Goal: Task Accomplishment & Management: Use online tool/utility

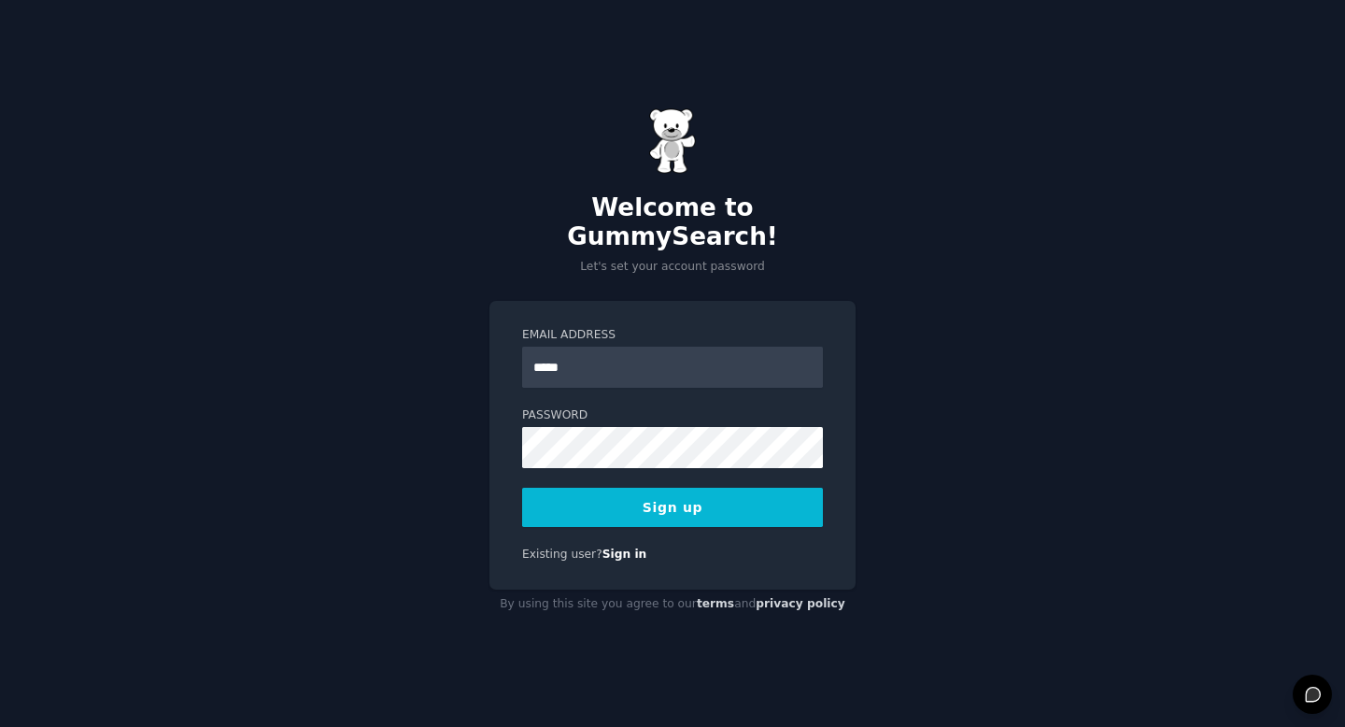
type input "**********"
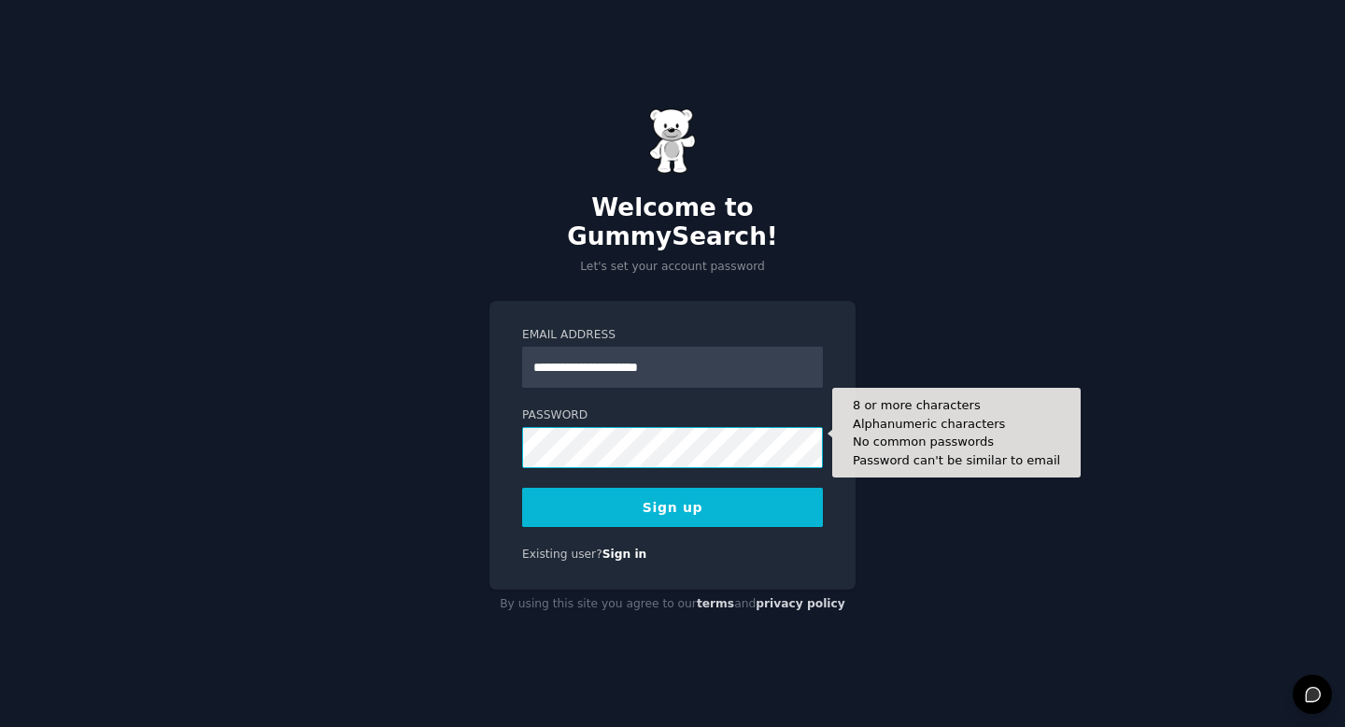
click at [522, 488] on button "Sign up" at bounding box center [672, 507] width 301 height 39
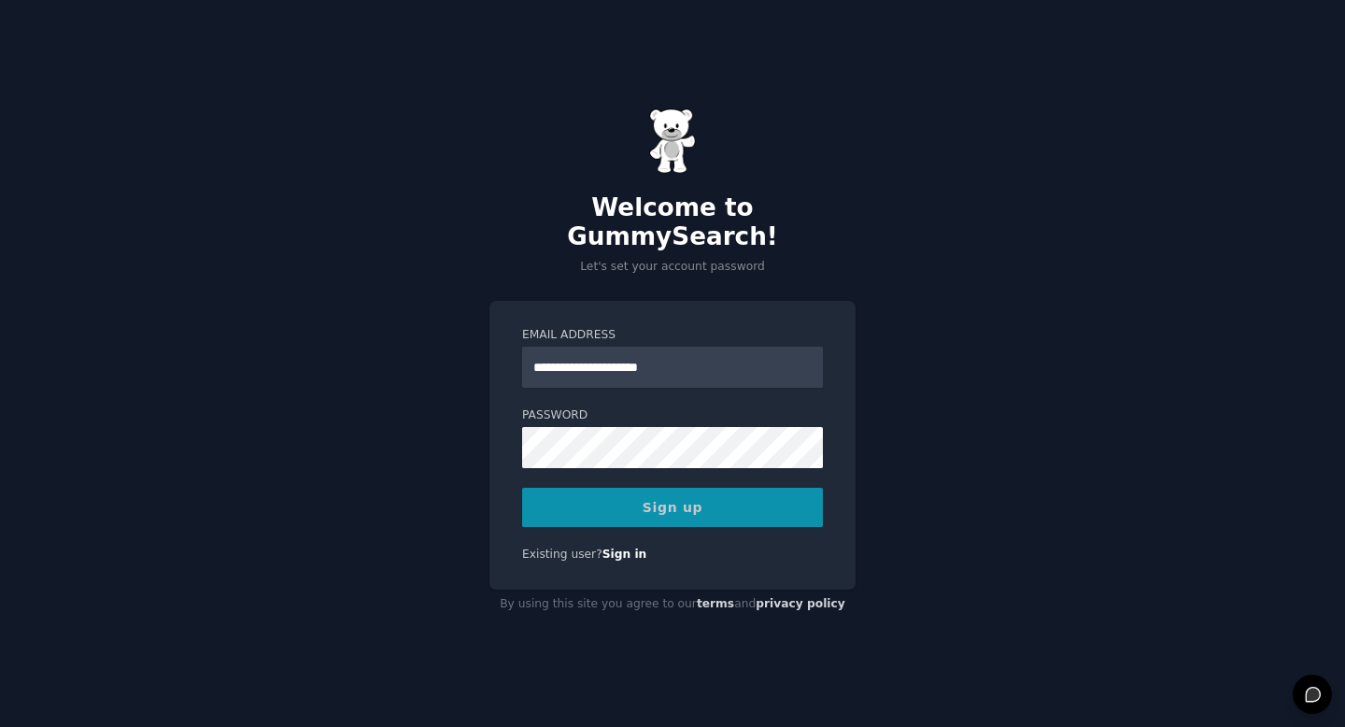
click at [689, 491] on div "Sign up" at bounding box center [672, 507] width 301 height 39
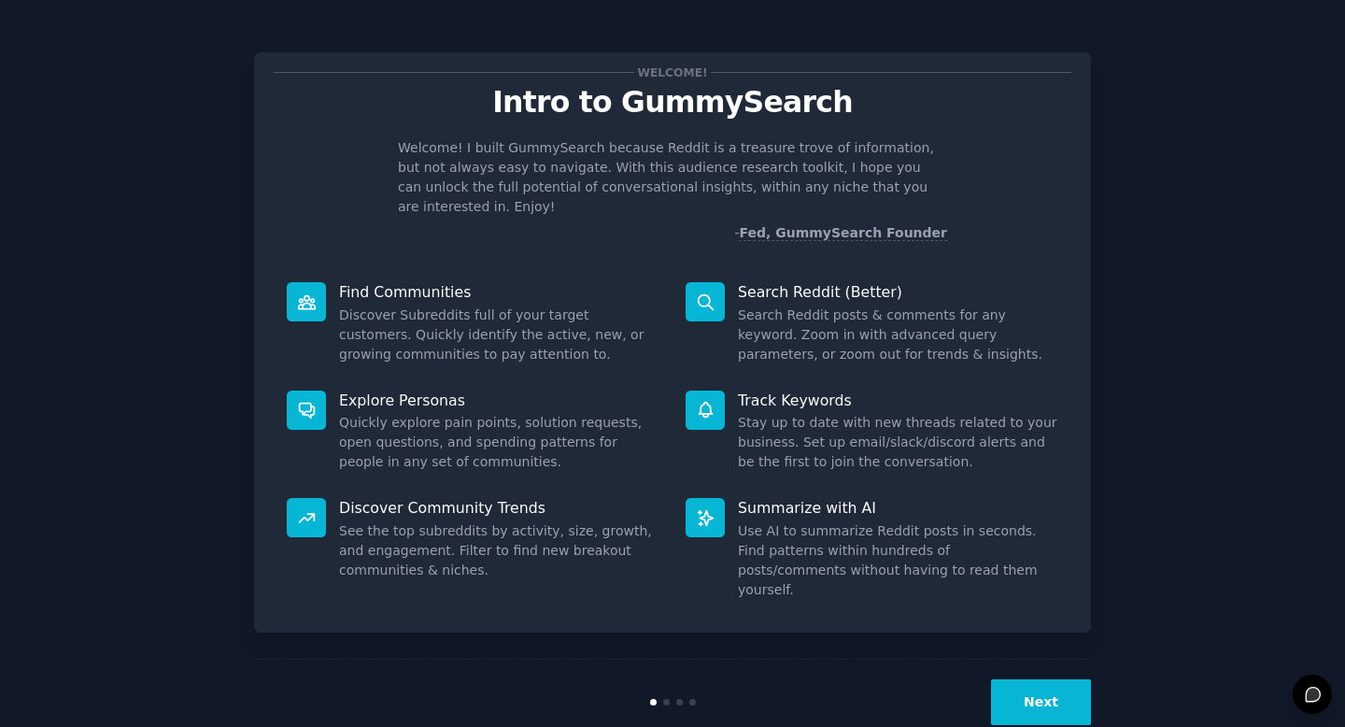
click at [1032, 679] on button "Next" at bounding box center [1041, 702] width 100 height 46
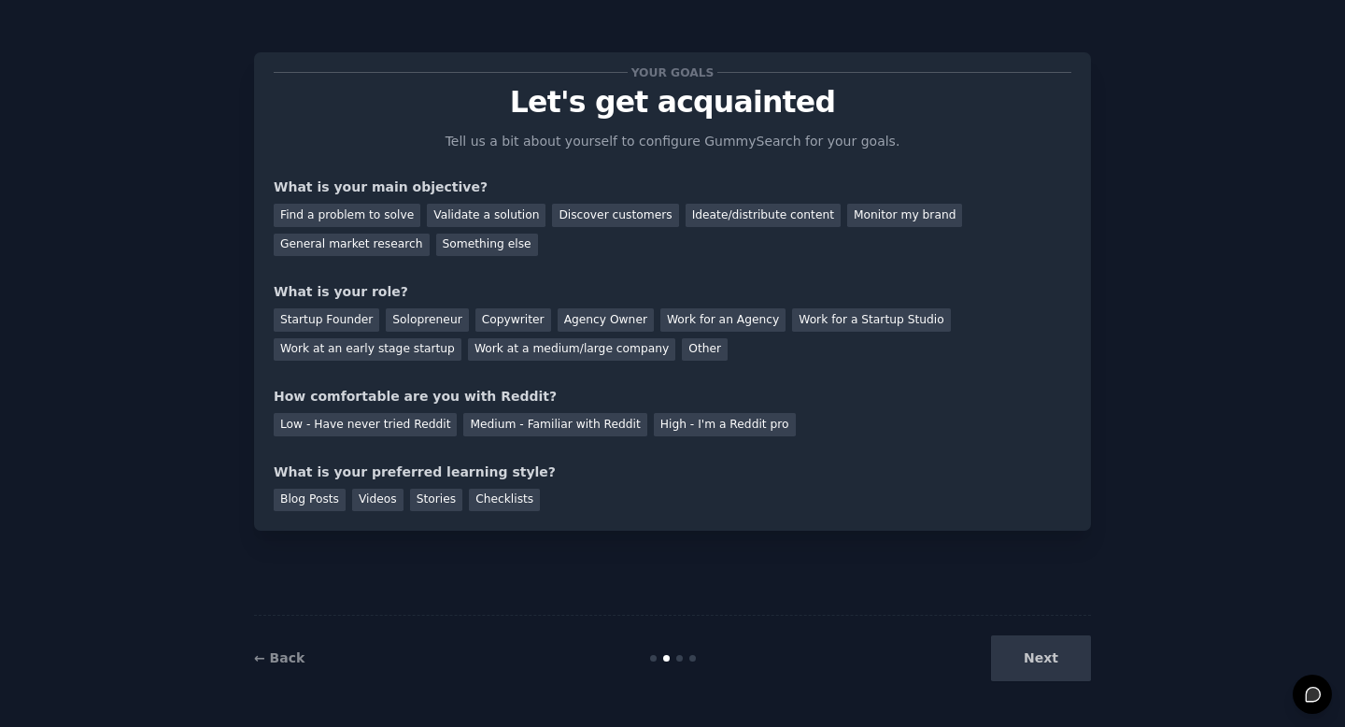
click at [1031, 662] on div "Next" at bounding box center [951, 658] width 279 height 46
click at [372, 215] on div "Find a problem to solve" at bounding box center [347, 215] width 147 height 23
click at [355, 319] on div "Startup Founder" at bounding box center [327, 319] width 106 height 23
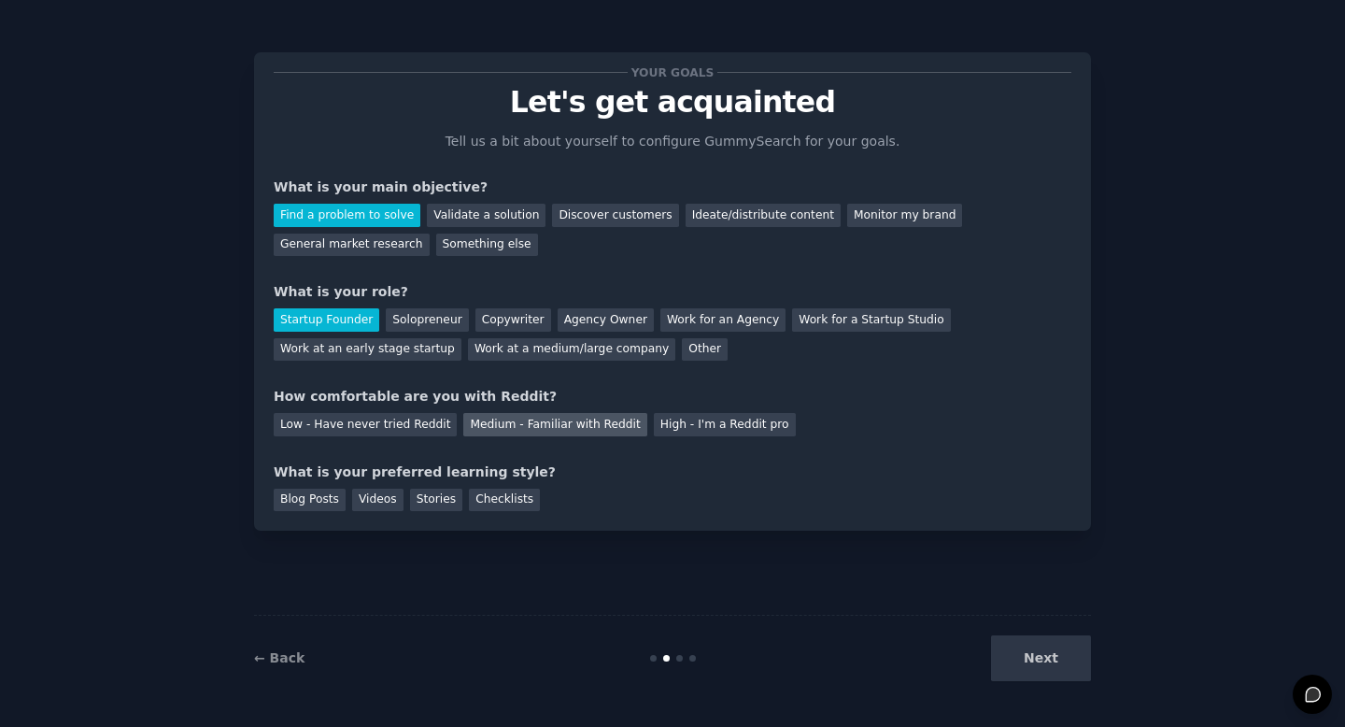
click at [480, 423] on div "Medium - Familiar with Reddit" at bounding box center [554, 424] width 183 height 23
click at [419, 423] on div "Low - Have never tried Reddit" at bounding box center [365, 424] width 183 height 23
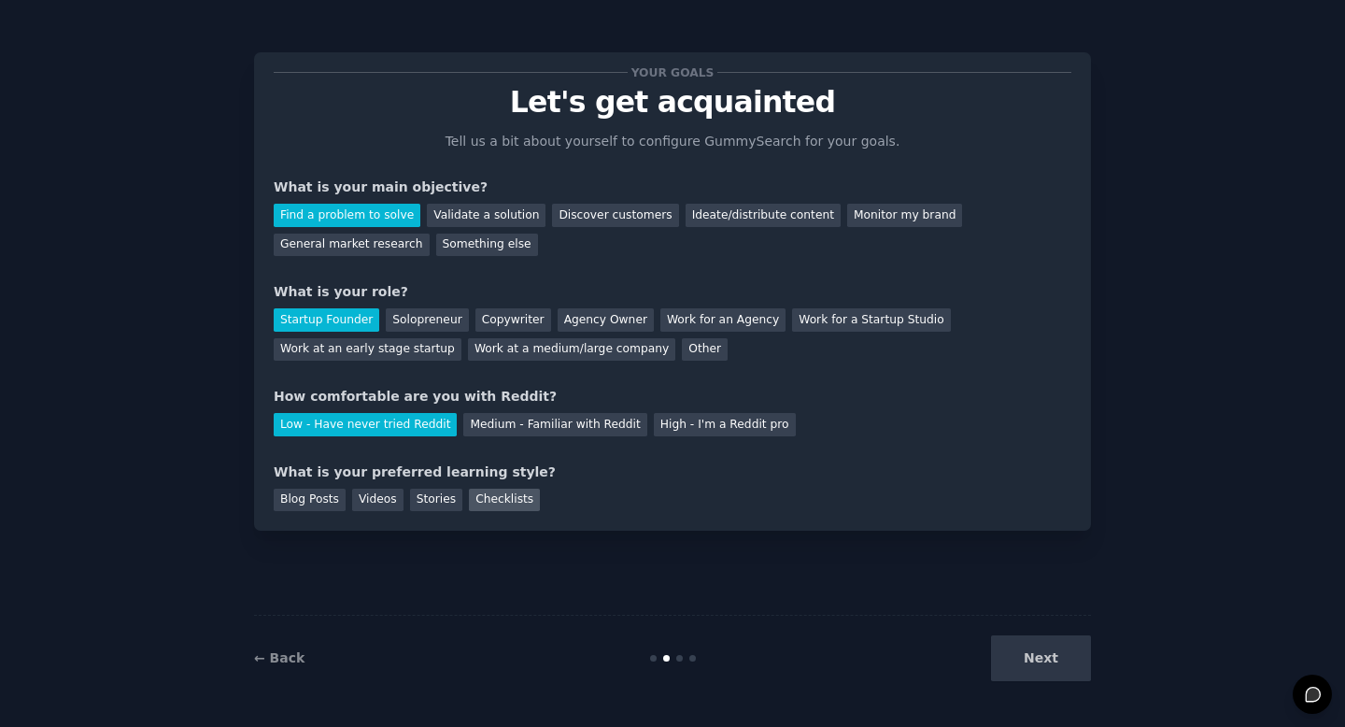
click at [496, 502] on div "Checklists" at bounding box center [504, 500] width 71 height 23
click at [1049, 664] on button "Next" at bounding box center [1041, 658] width 100 height 46
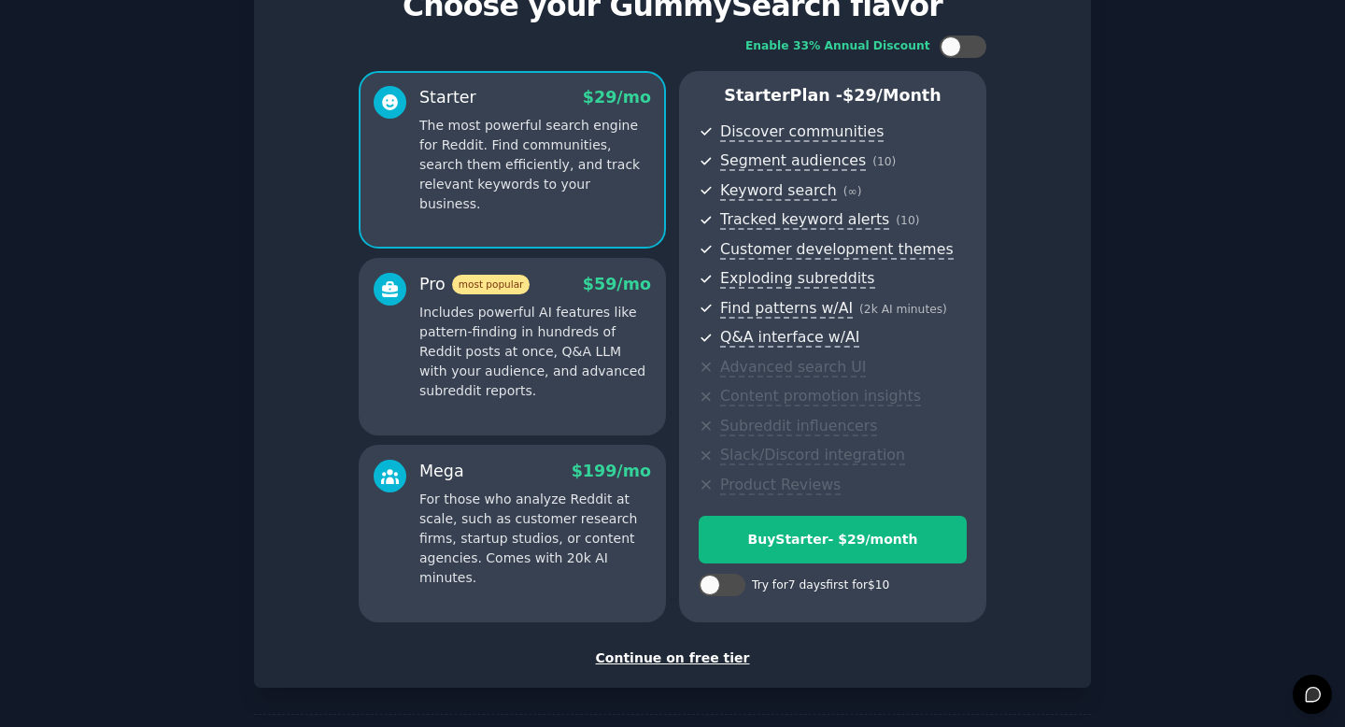
scroll to position [97, 0]
click at [717, 667] on div "Set up your account Choose your GummySearch flavor Enable 33% Annual Discount S…" at bounding box center [672, 320] width 837 height 731
click at [701, 662] on div "Continue on free tier" at bounding box center [673, 657] width 798 height 20
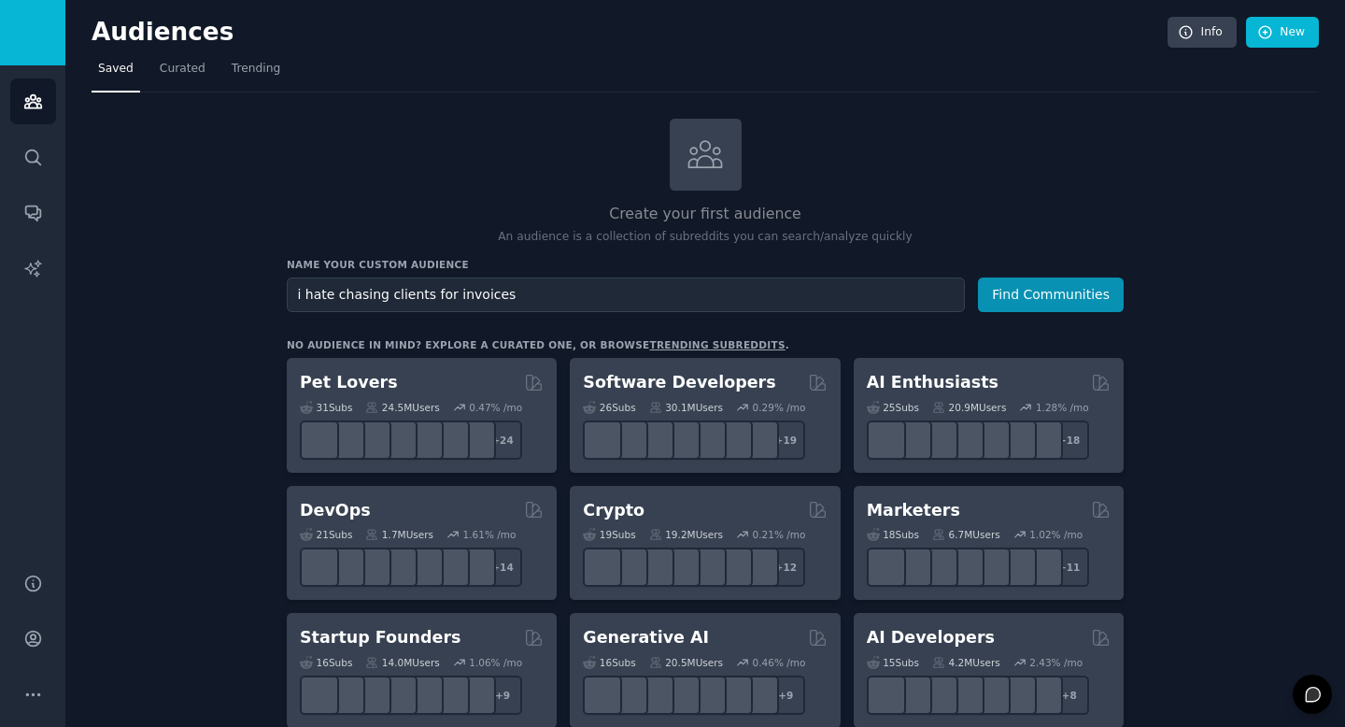
type input "i hate chasing clients for invoices"
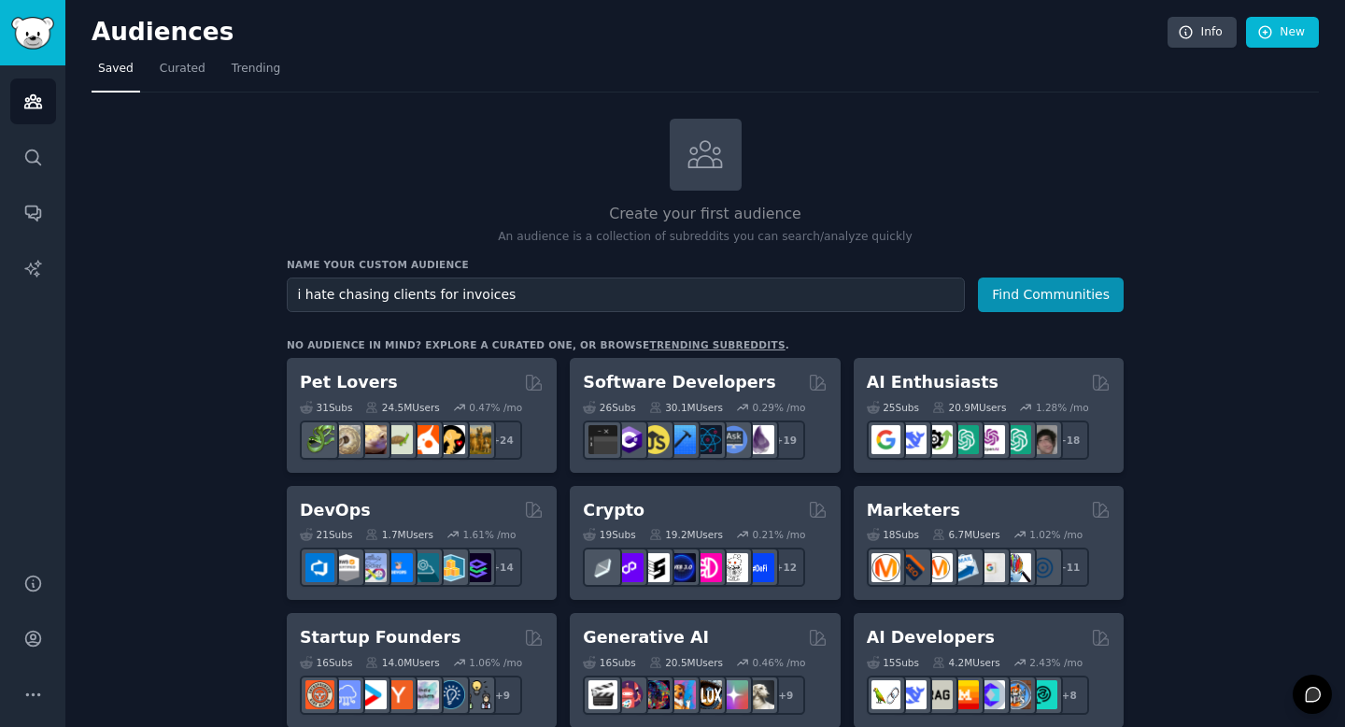
click at [978, 277] on button "Find Communities" at bounding box center [1051, 294] width 146 height 35
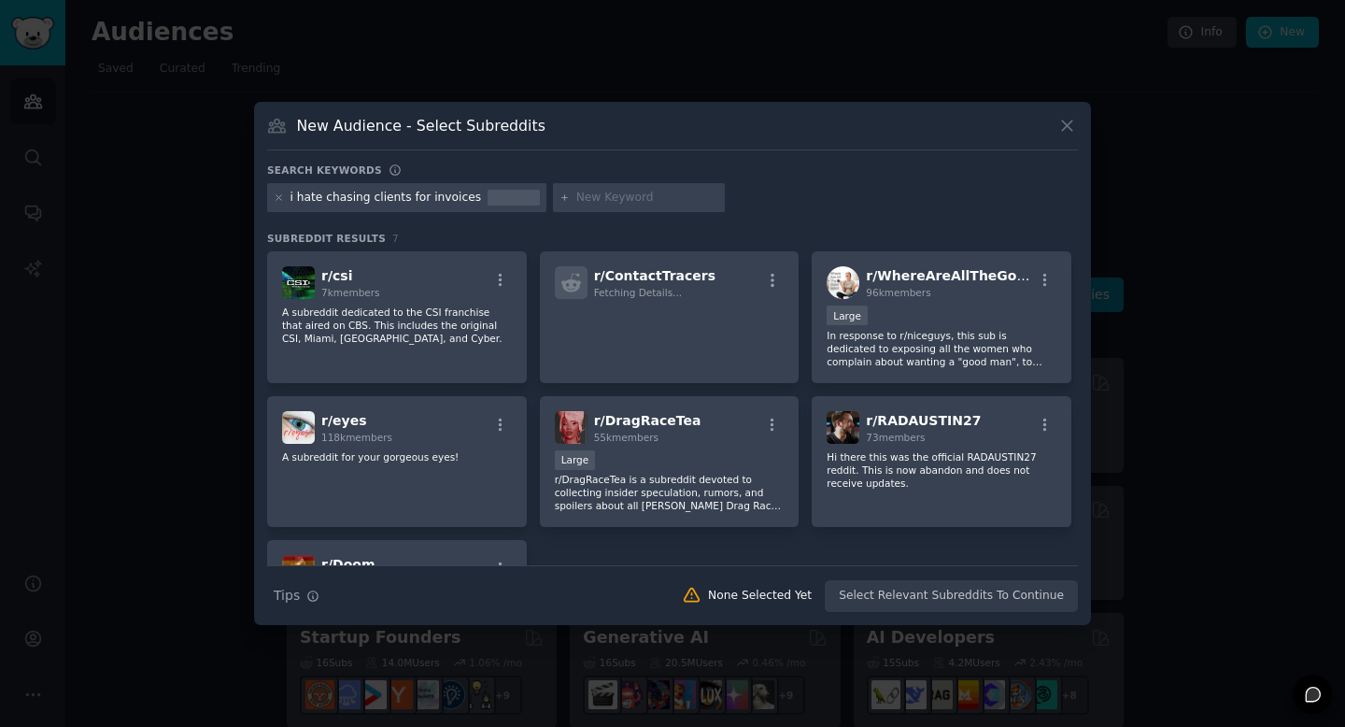
click at [581, 195] on input "text" at bounding box center [647, 198] width 142 height 17
type input "freelance"
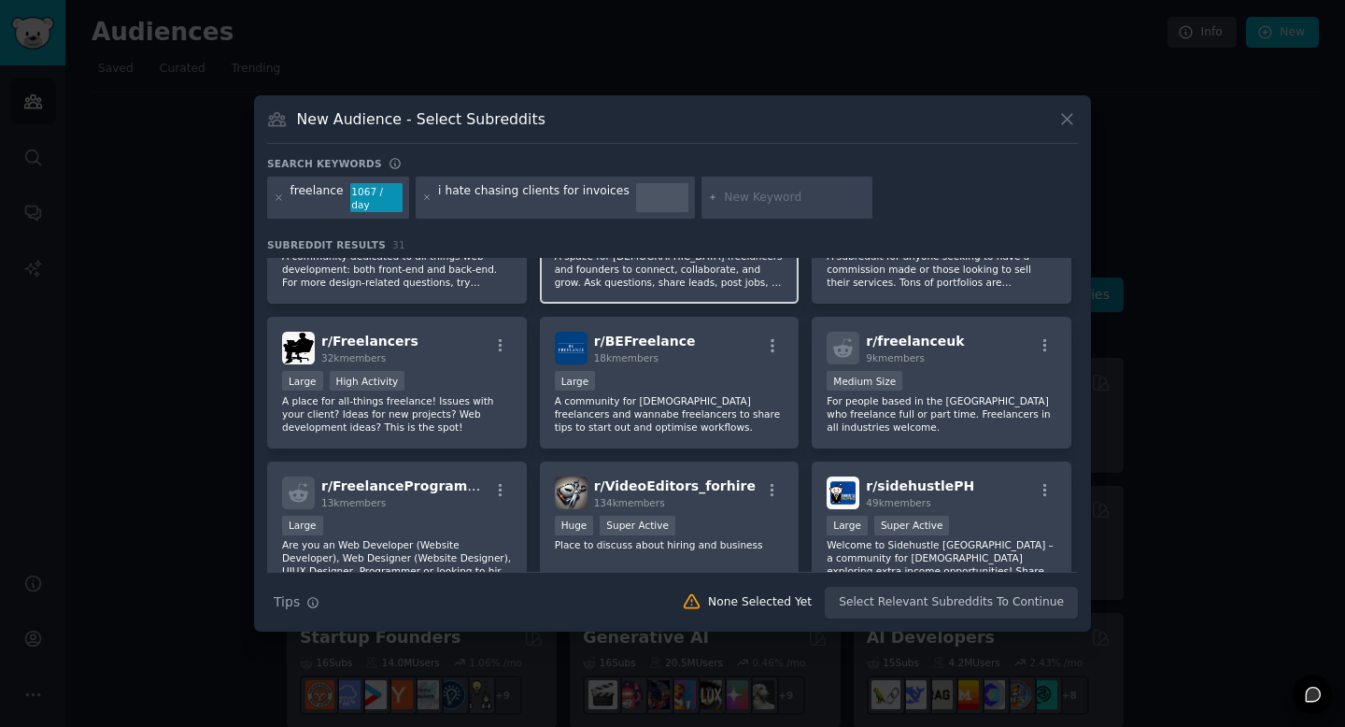
scroll to position [809, 0]
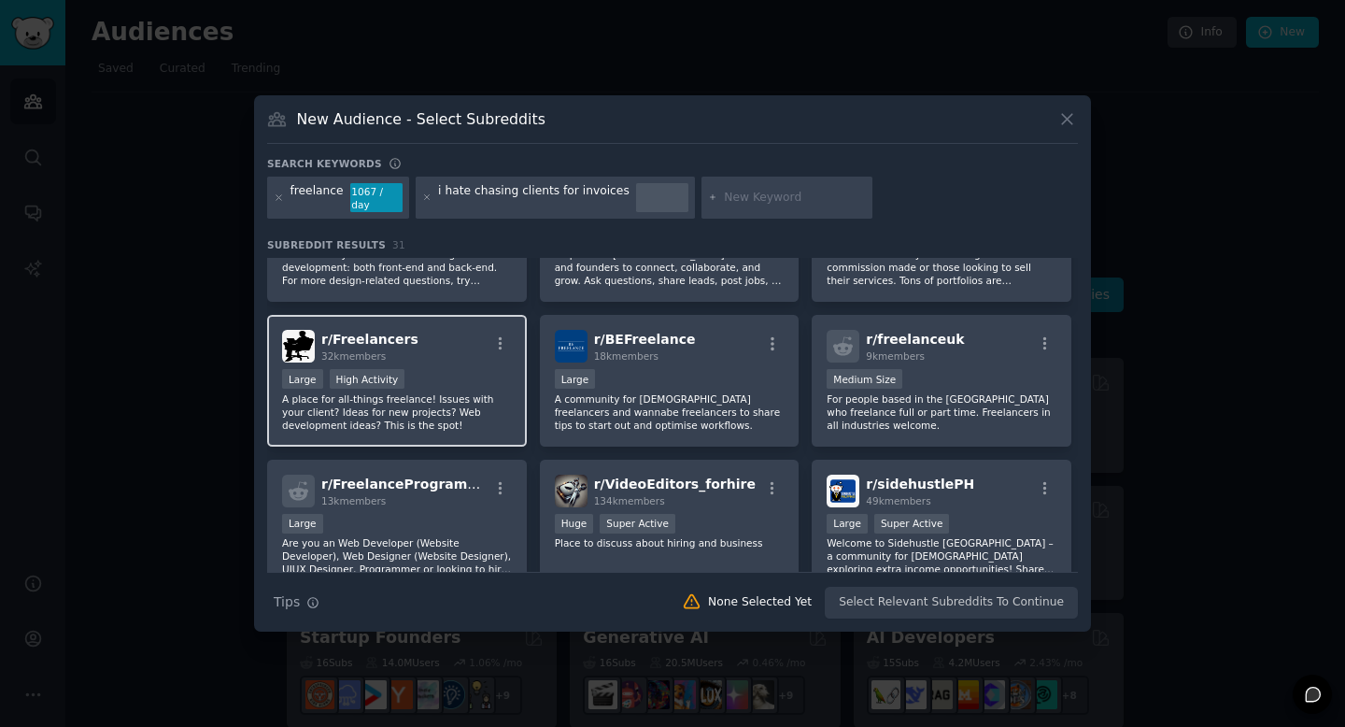
click at [424, 356] on div "r/ Freelancers 32k members >= 80th percentile for submissions / day Large High …" at bounding box center [397, 381] width 260 height 132
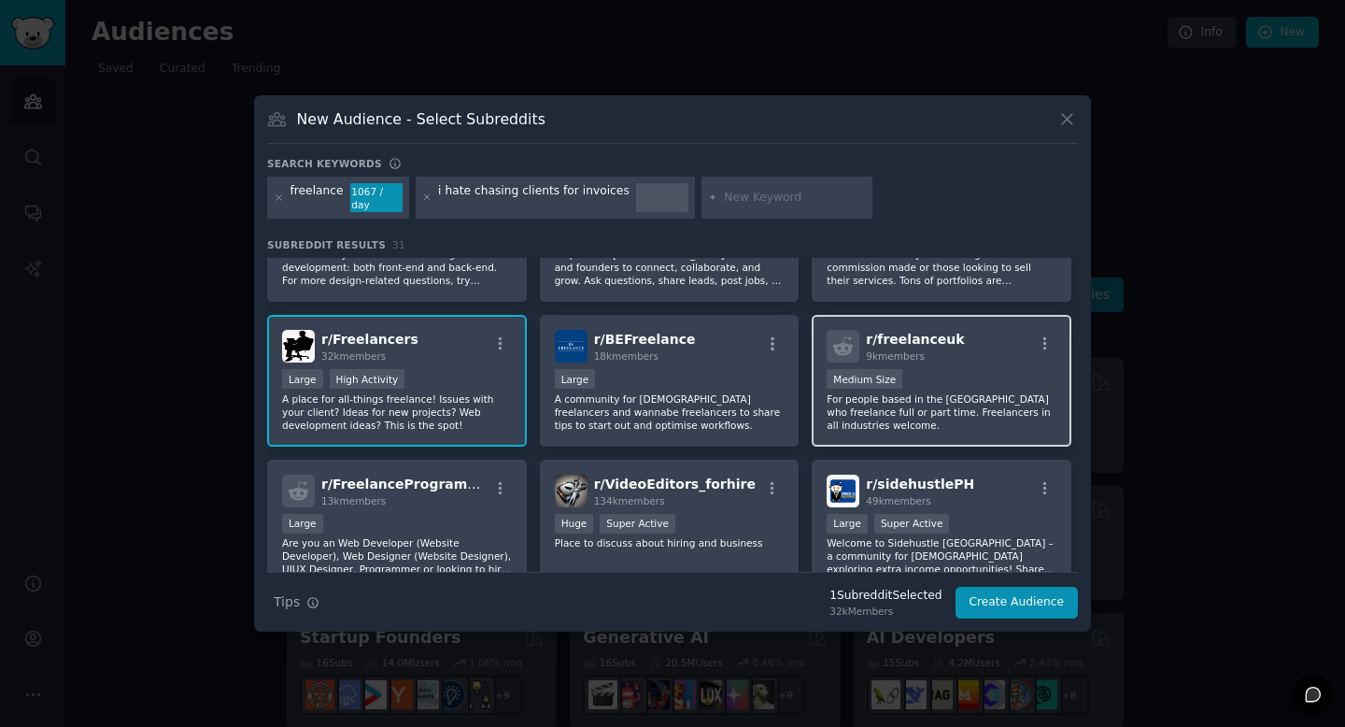
click at [951, 370] on div "Medium Size" at bounding box center [942, 380] width 230 height 23
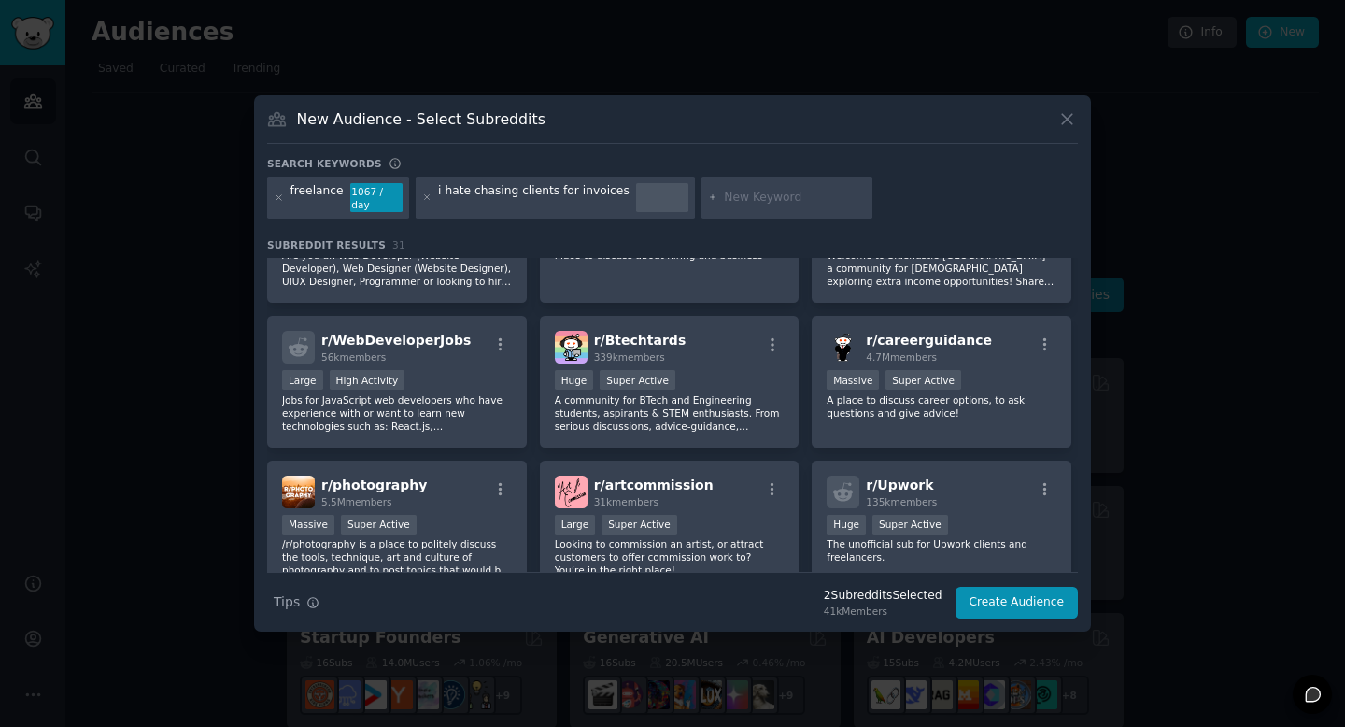
scroll to position [1113, 0]
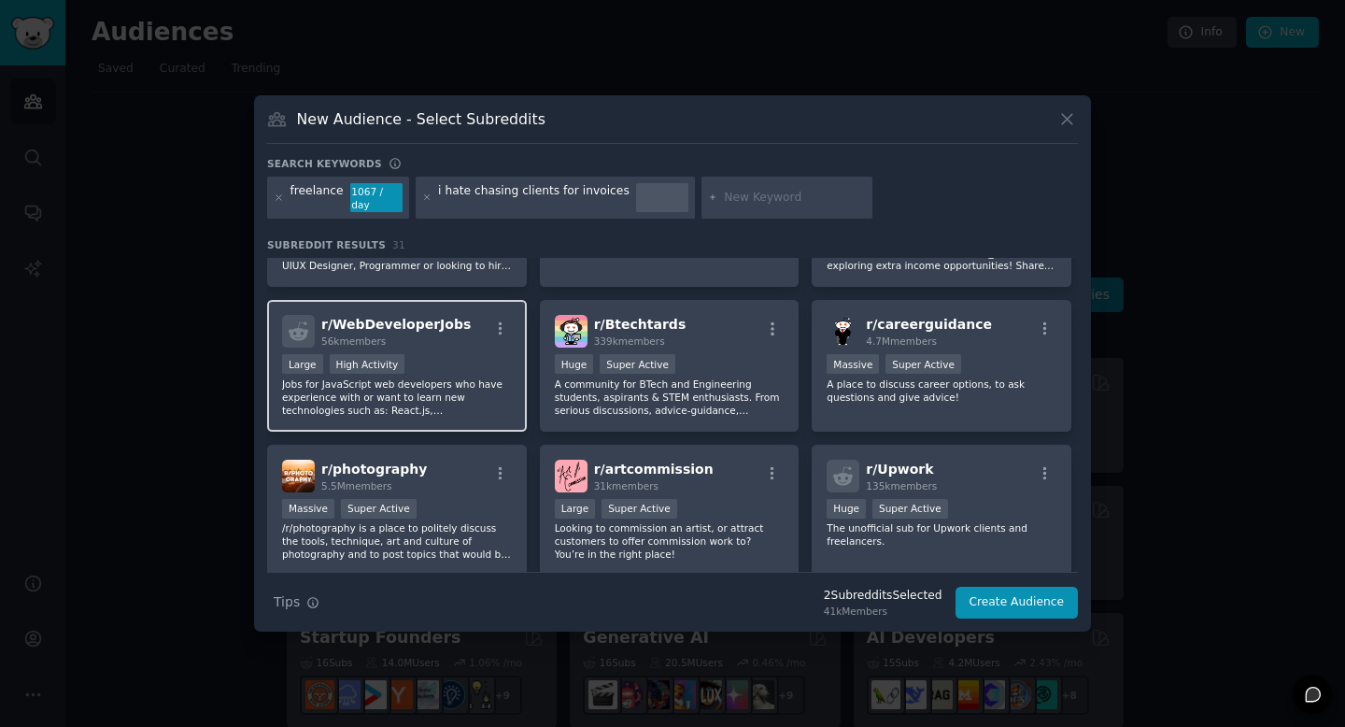
click at [469, 367] on div "Large High Activity" at bounding box center [397, 365] width 230 height 23
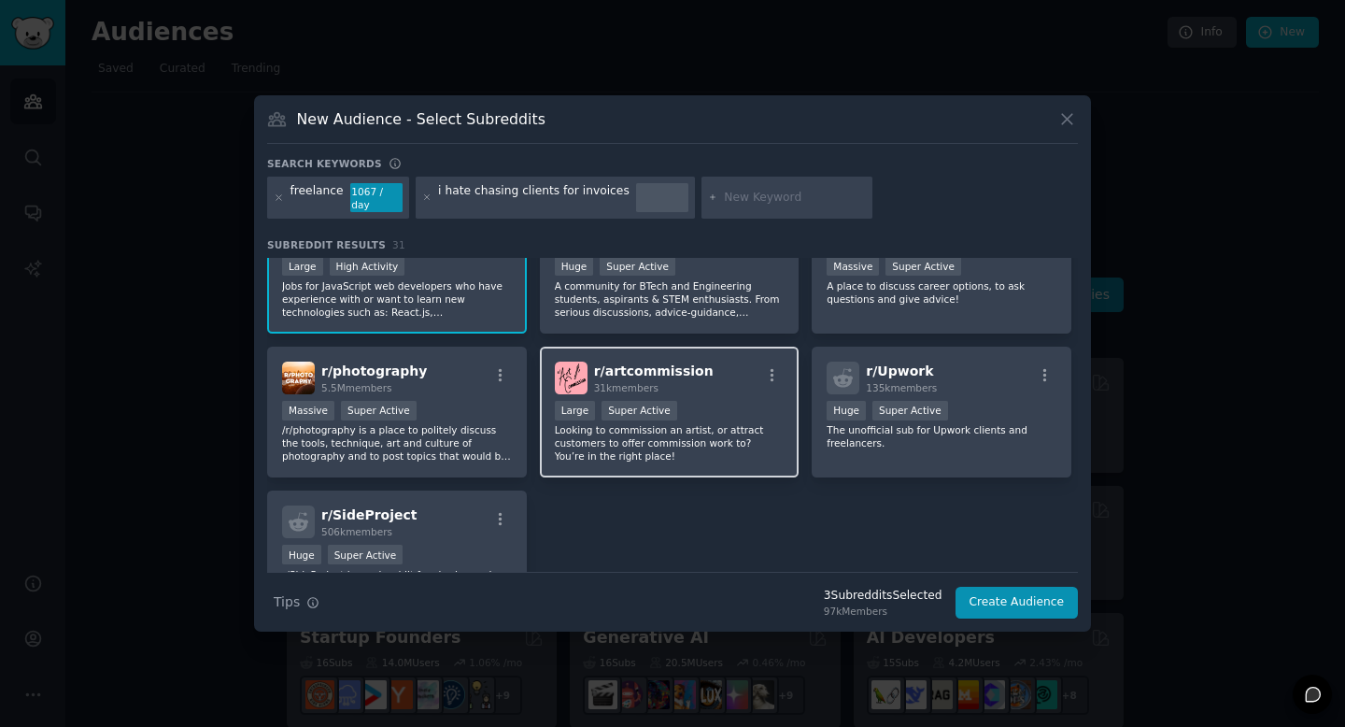
scroll to position [1212, 0]
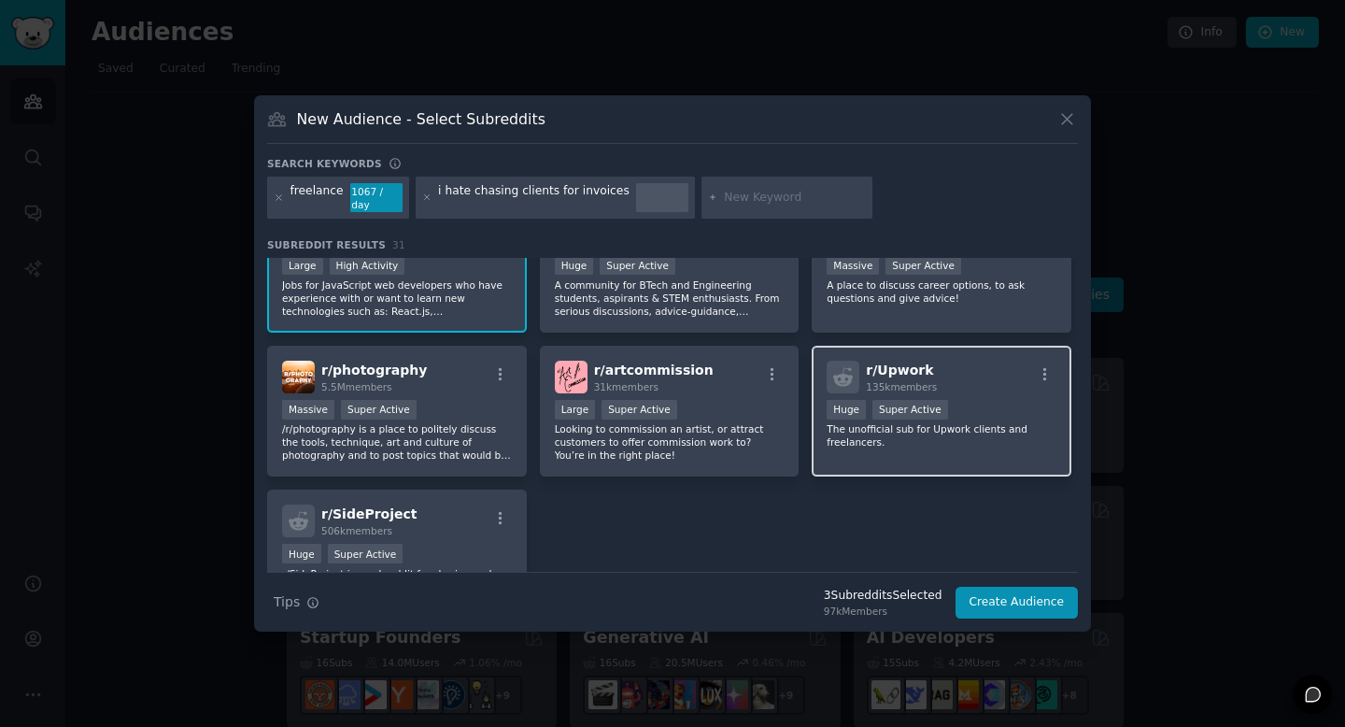
click at [985, 413] on div "Huge Super Active" at bounding box center [942, 411] width 230 height 23
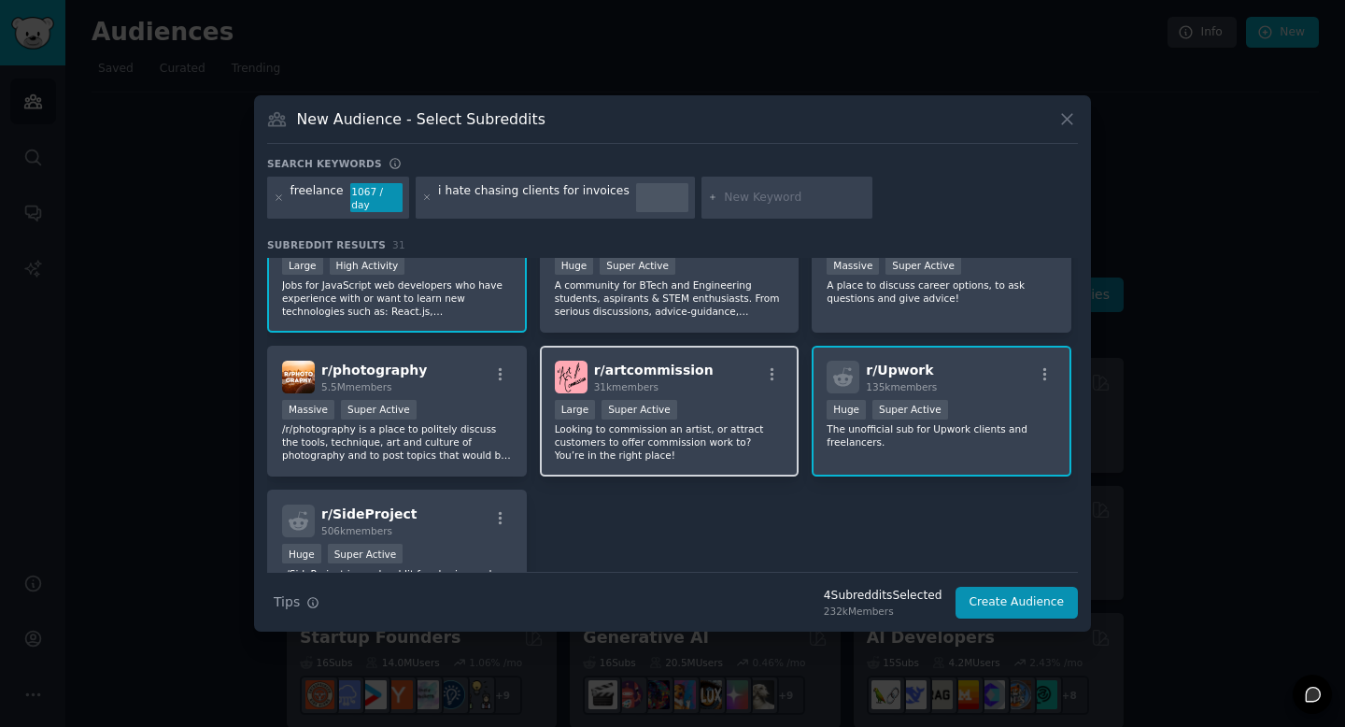
scroll to position [1283, 0]
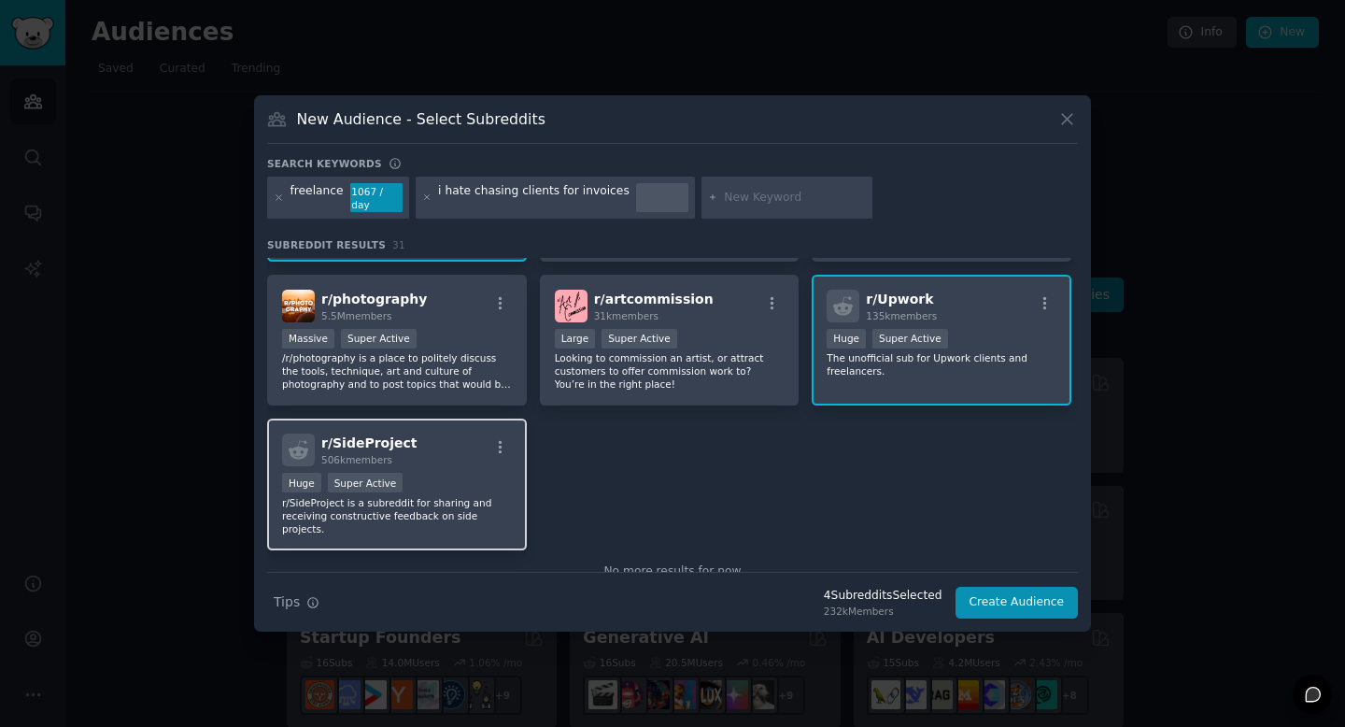
click at [443, 476] on div "Huge Super Active" at bounding box center [397, 484] width 230 height 23
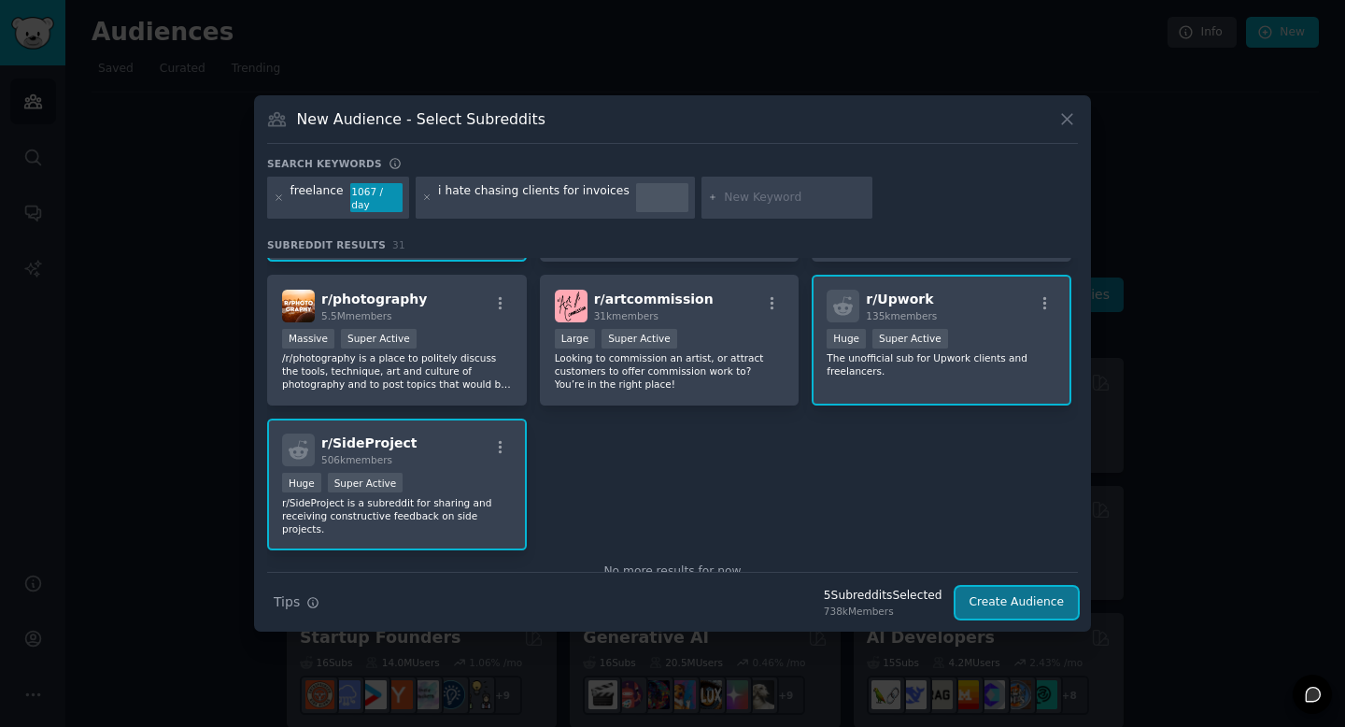
click at [1032, 601] on button "Create Audience" at bounding box center [1017, 603] width 123 height 32
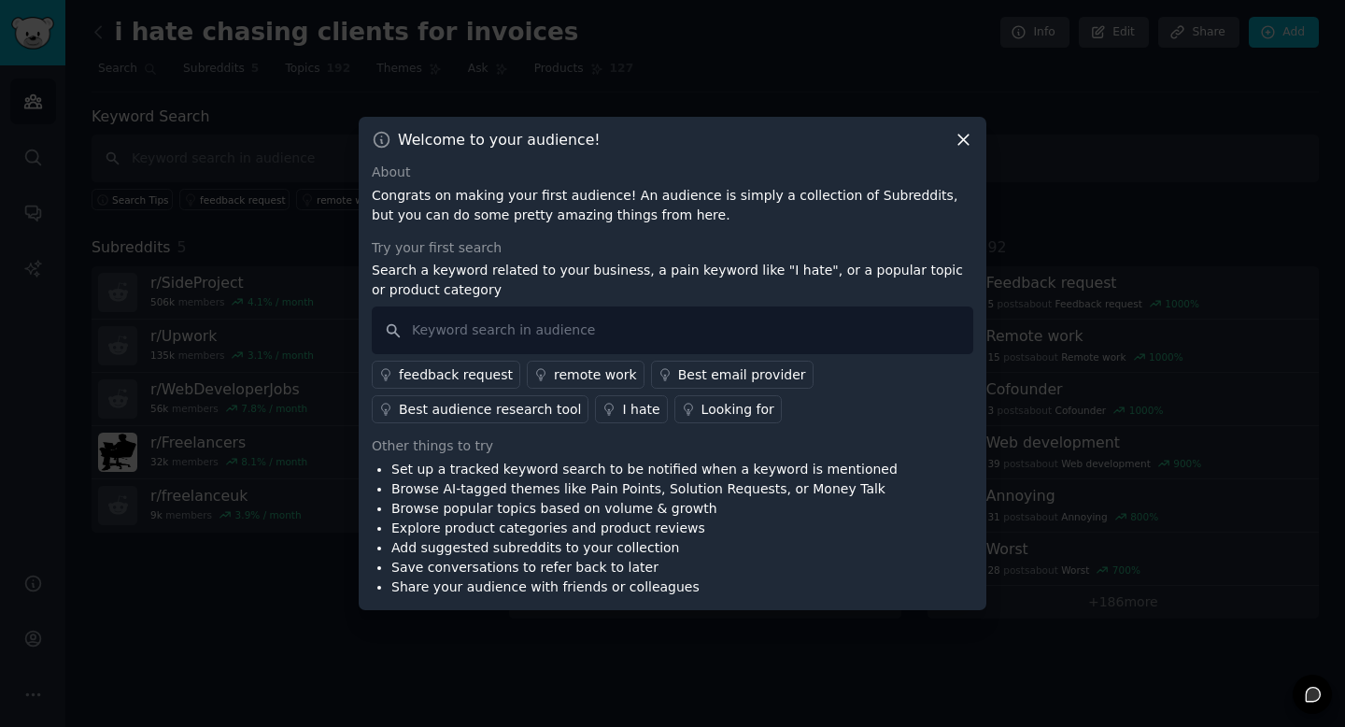
click at [963, 142] on icon at bounding box center [964, 140] width 20 height 20
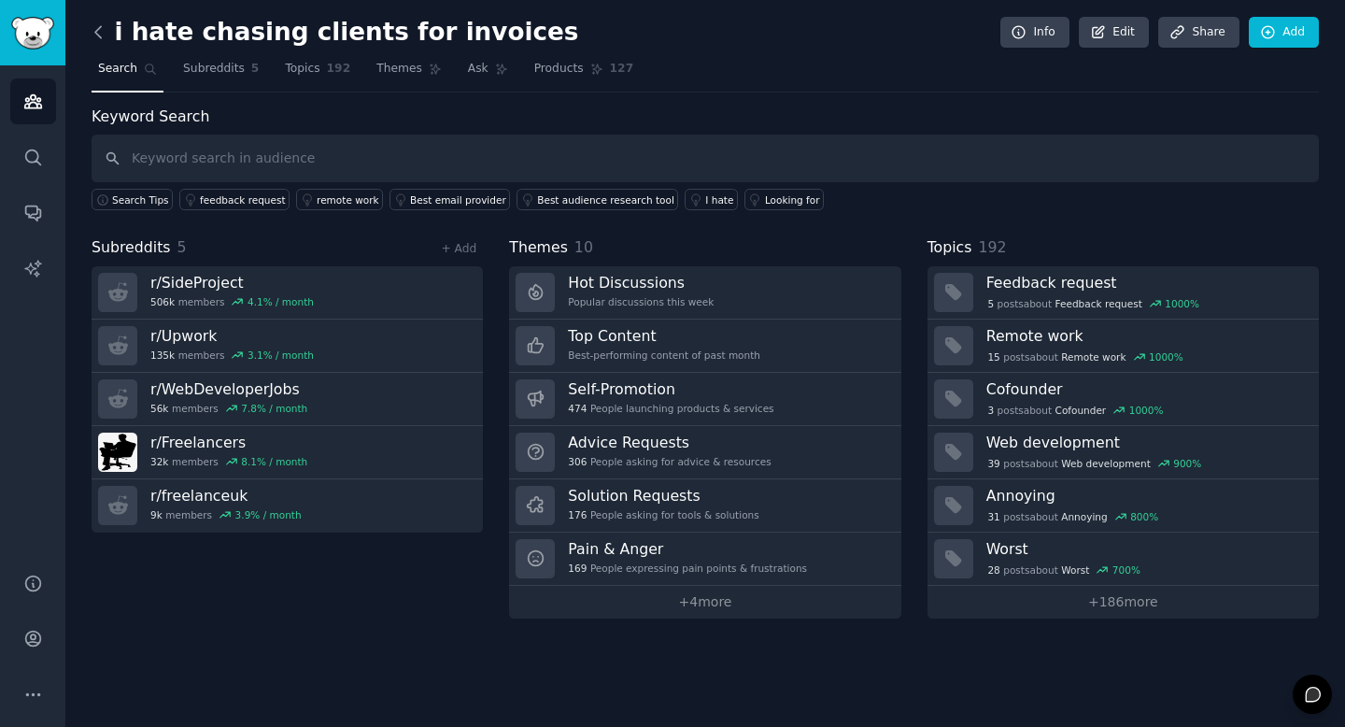
click at [100, 33] on icon at bounding box center [99, 32] width 20 height 20
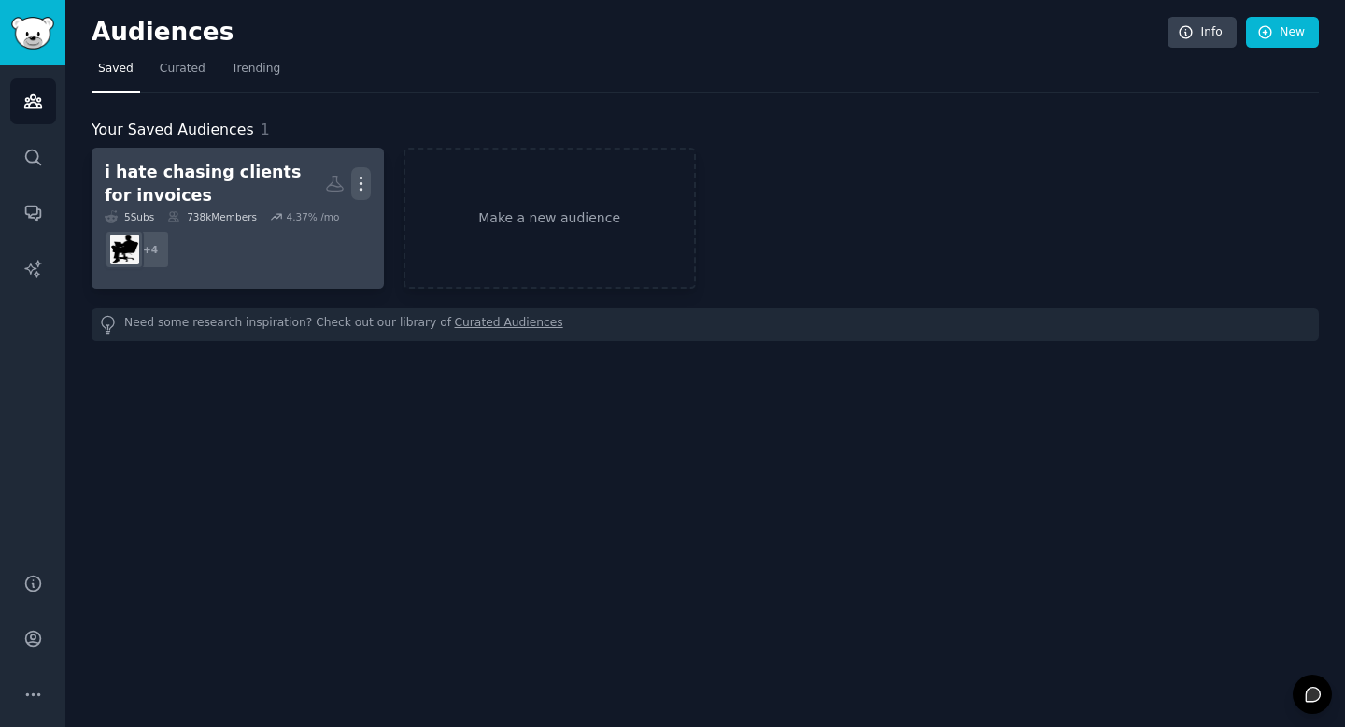
click at [364, 187] on icon "button" at bounding box center [361, 184] width 20 height 20
click at [324, 222] on p "Delete" at bounding box center [310, 223] width 43 height 20
